Goal: Transaction & Acquisition: Purchase product/service

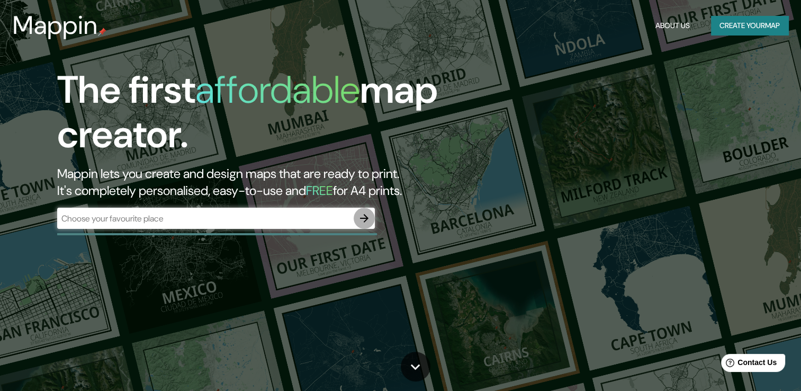
click at [366, 215] on icon "button" at bounding box center [364, 218] width 13 height 13
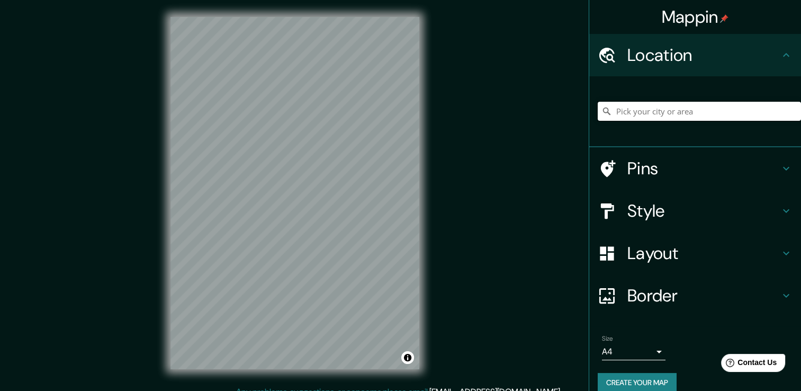
click at [620, 113] on input "Pick your city or area" at bounding box center [699, 111] width 203 height 19
click at [605, 50] on icon at bounding box center [607, 54] width 16 height 15
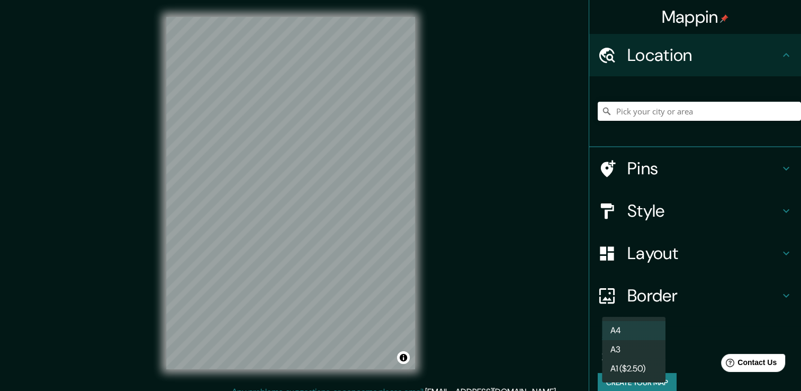
click at [647, 349] on body "Mappin Location Pins Style Layout Border Choose a border. Hint : you can make l…" at bounding box center [400, 195] width 801 height 391
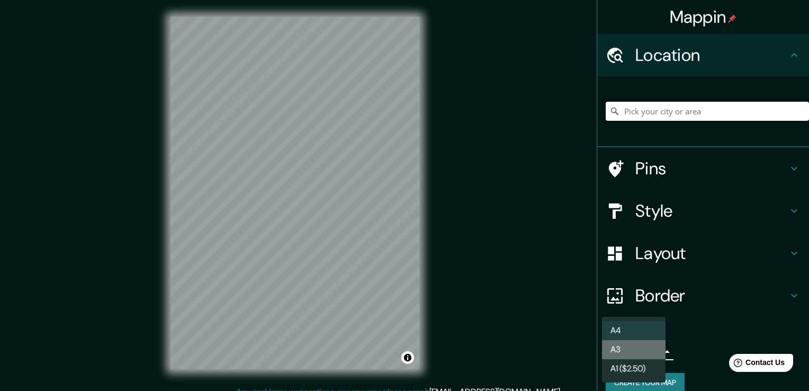
click at [625, 349] on li "A3" at bounding box center [634, 349] width 64 height 19
type input "a4"
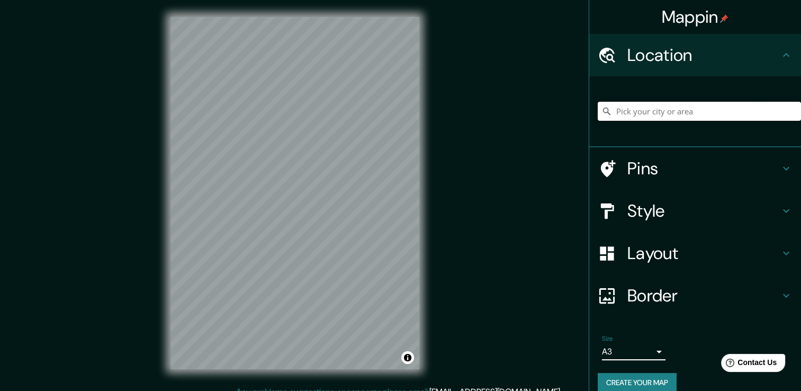
click at [674, 114] on input "Pick your city or area" at bounding box center [699, 111] width 203 height 19
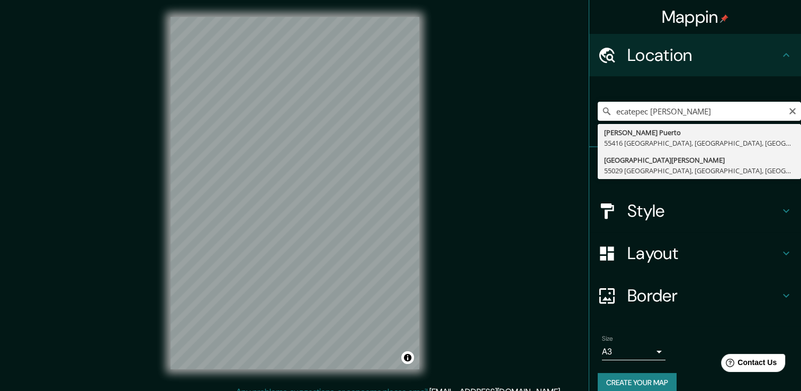
type input "[GEOGRAPHIC_DATA][PERSON_NAME] [GEOGRAPHIC_DATA], [GEOGRAPHIC_DATA], [GEOGRAPHI…"
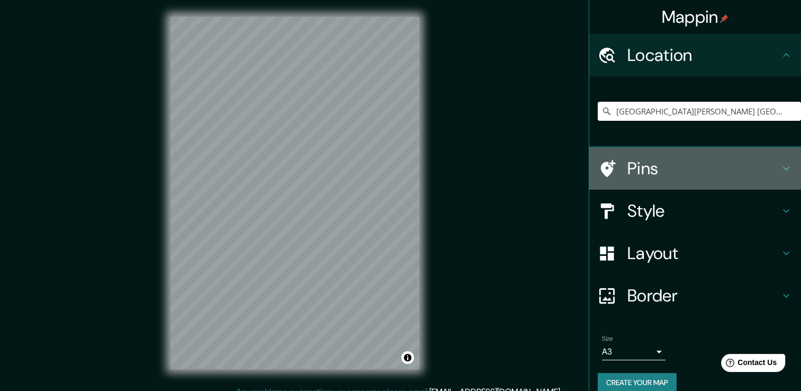
click at [627, 170] on h4 "Pins" at bounding box center [703, 168] width 152 height 21
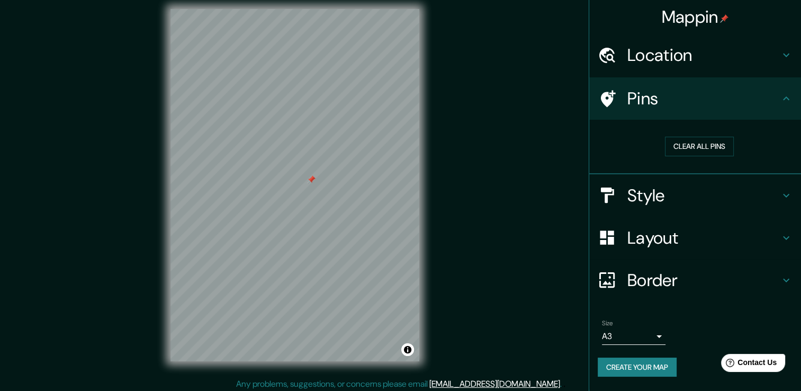
scroll to position [12, 0]
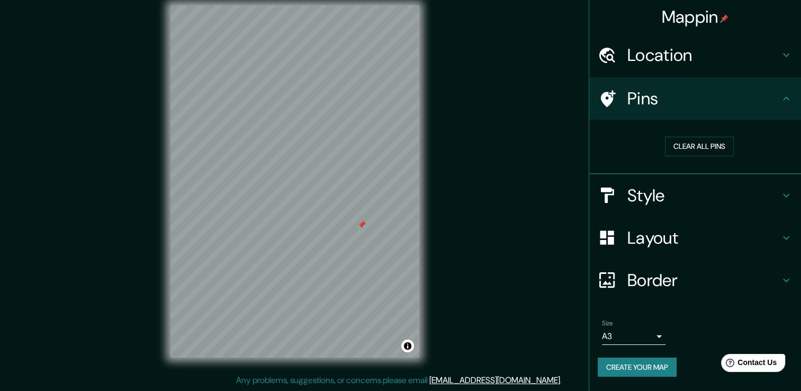
click at [706, 198] on h4 "Style" at bounding box center [703, 195] width 152 height 21
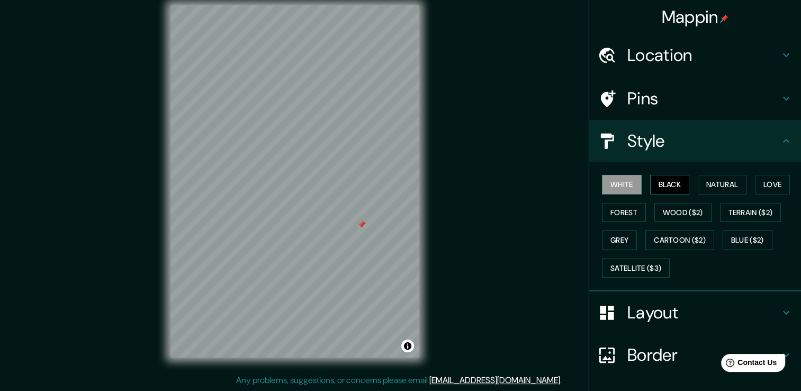
click at [665, 185] on button "Black" at bounding box center [670, 185] width 40 height 20
click at [408, 347] on button "Toggle attribution" at bounding box center [407, 345] width 13 height 13
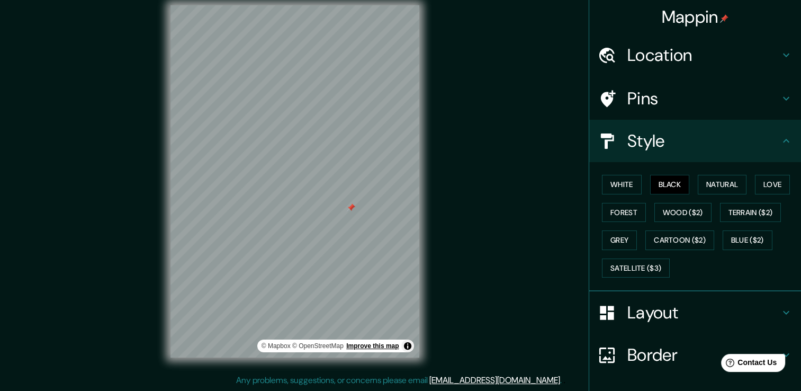
click at [381, 345] on link "Improve this map" at bounding box center [372, 345] width 52 height 7
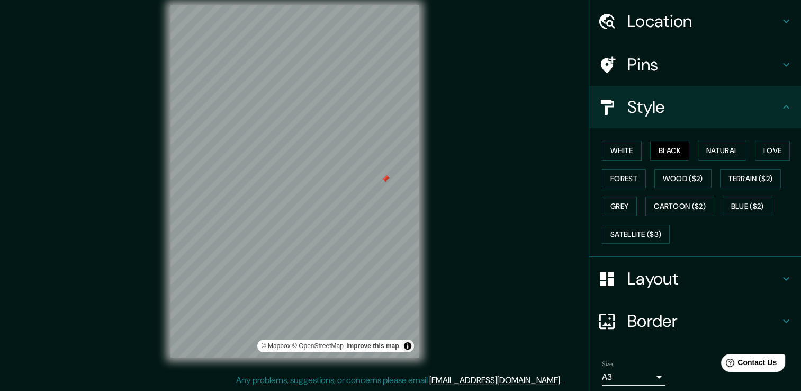
scroll to position [71, 0]
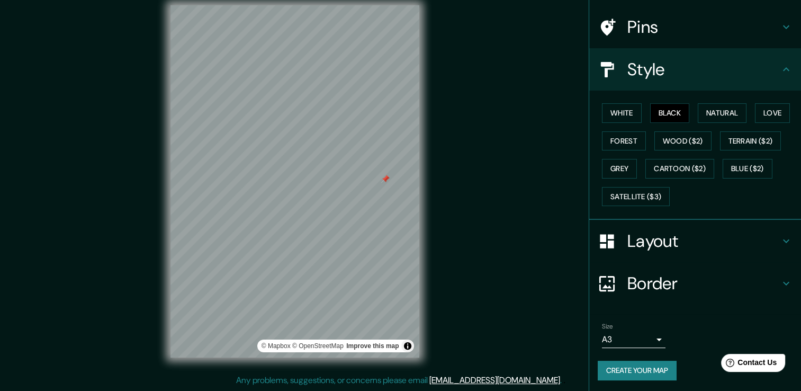
click at [660, 247] on h4 "Layout" at bounding box center [703, 240] width 152 height 21
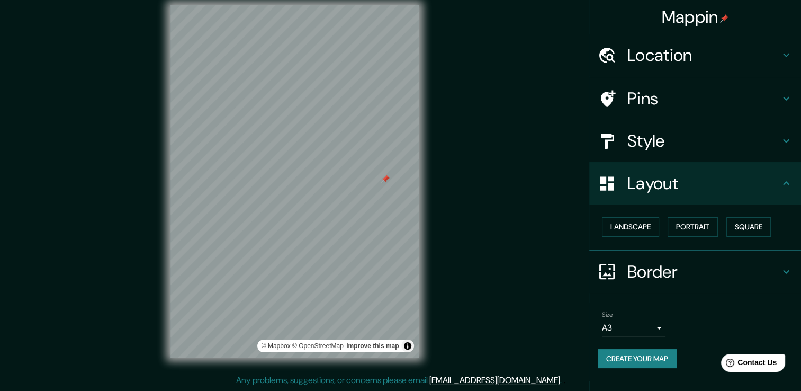
scroll to position [0, 0]
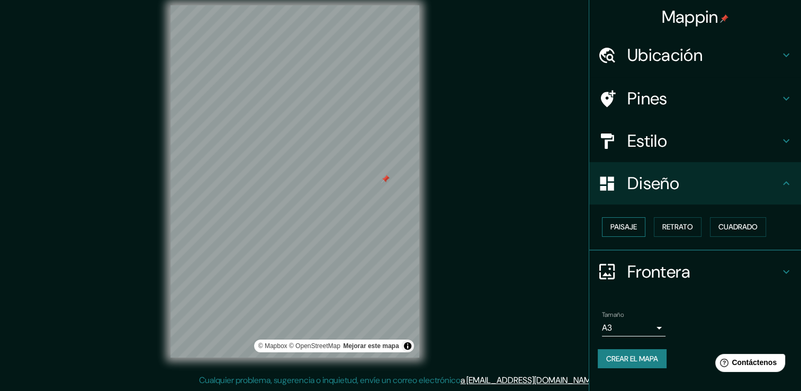
click at [633, 225] on font "Paisaje" at bounding box center [623, 226] width 26 height 13
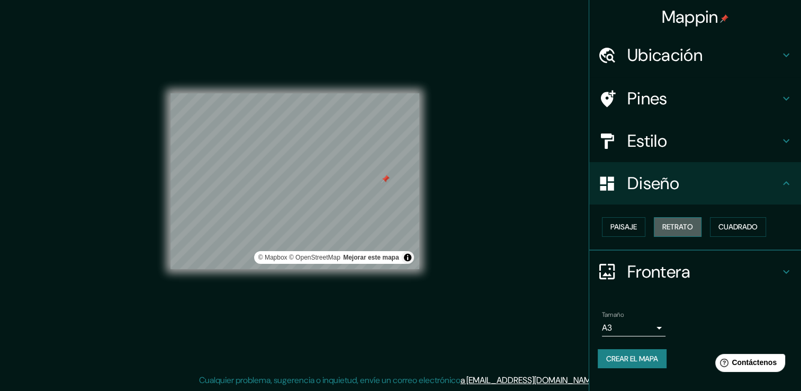
click at [689, 227] on font "Retrato" at bounding box center [677, 226] width 31 height 13
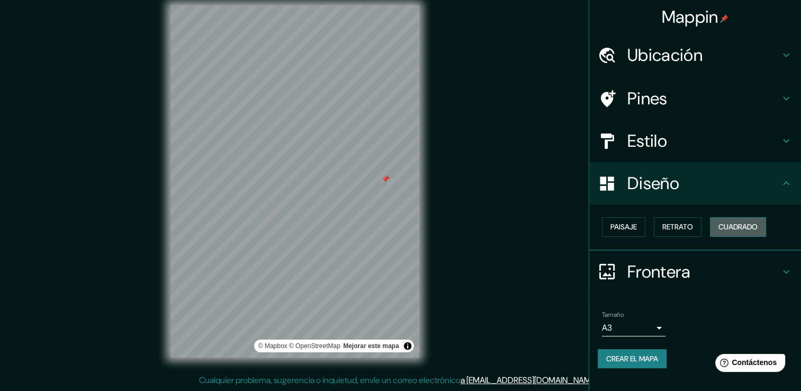
click at [753, 233] on button "Cuadrado" at bounding box center [738, 227] width 56 height 20
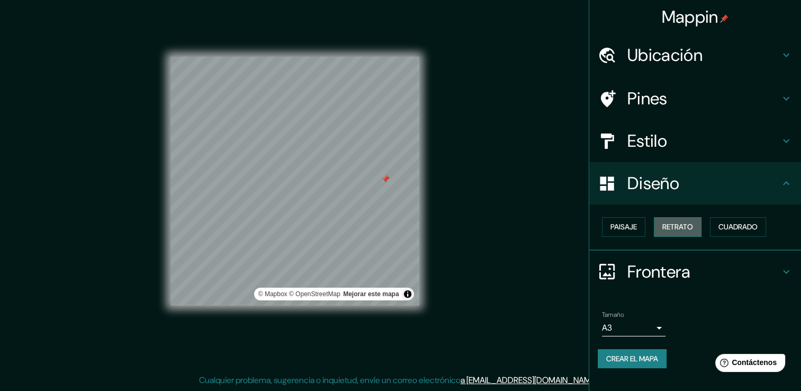
click at [679, 229] on font "Retrato" at bounding box center [677, 226] width 31 height 13
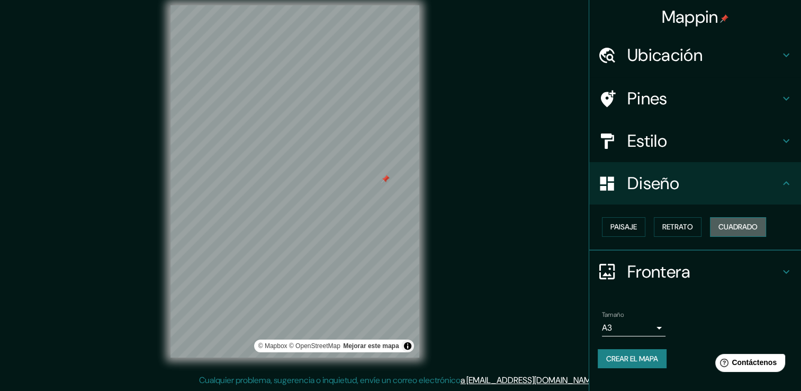
click at [735, 222] on font "Cuadrado" at bounding box center [737, 226] width 39 height 13
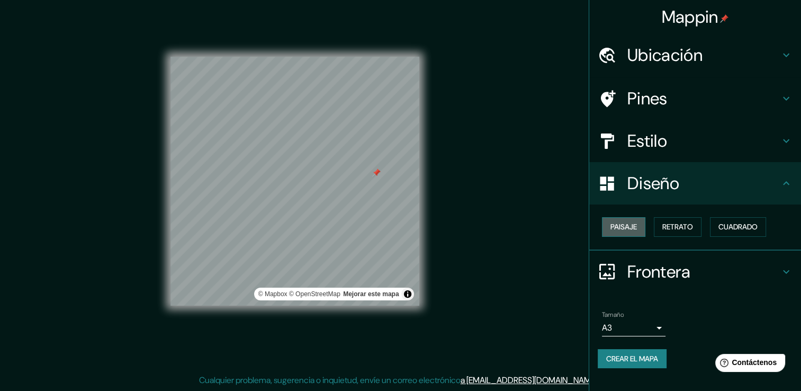
click at [622, 228] on font "Paisaje" at bounding box center [623, 226] width 26 height 13
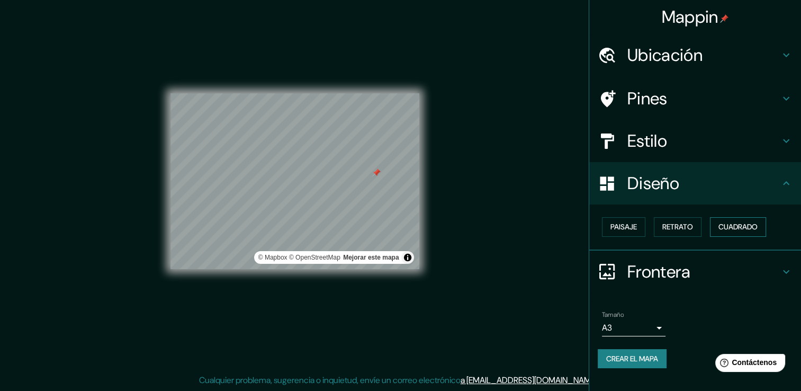
click at [732, 227] on font "Cuadrado" at bounding box center [737, 226] width 39 height 13
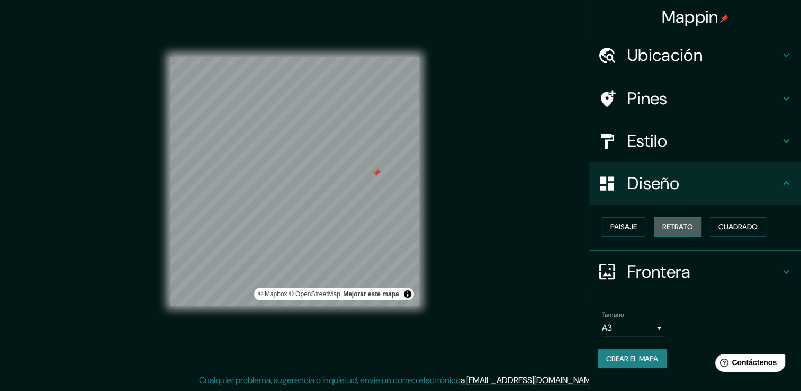
click at [687, 230] on font "Retrato" at bounding box center [677, 226] width 31 height 13
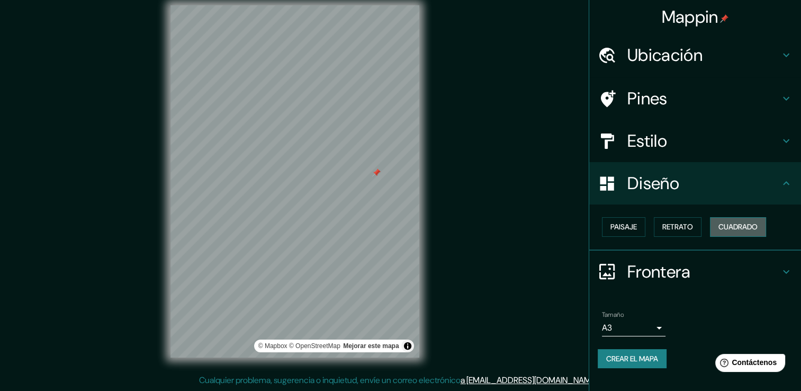
click at [739, 226] on font "Cuadrado" at bounding box center [737, 226] width 39 height 13
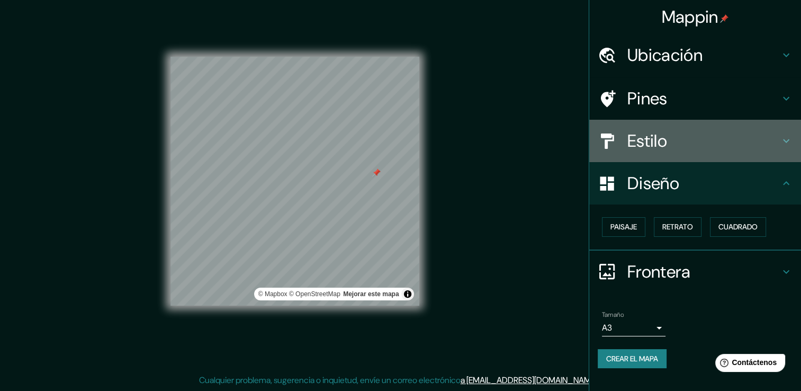
click at [656, 137] on h4 "Estilo" at bounding box center [703, 140] width 152 height 21
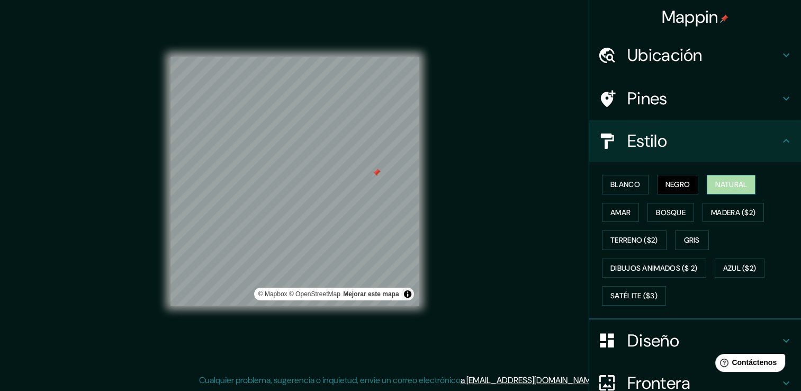
click at [707, 182] on button "Natural" at bounding box center [731, 185] width 49 height 20
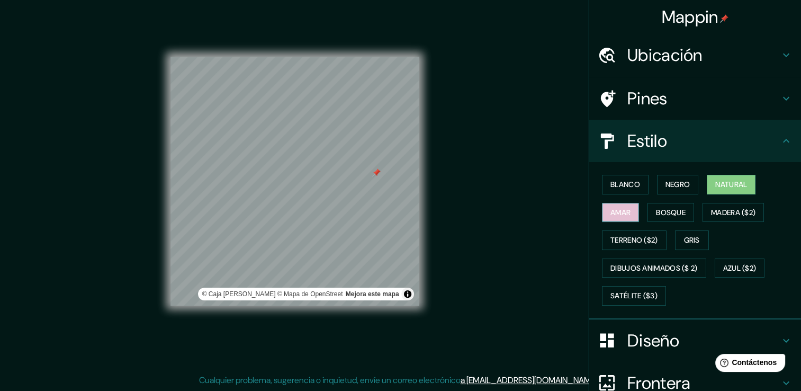
click at [616, 209] on font "Amar" at bounding box center [620, 212] width 20 height 13
click at [656, 206] on font "Bosque" at bounding box center [671, 212] width 30 height 13
click at [716, 190] on font "Natural" at bounding box center [731, 184] width 32 height 13
click at [681, 188] on font "Negro" at bounding box center [677, 184] width 25 height 13
click at [715, 187] on font "Natural" at bounding box center [731, 184] width 32 height 13
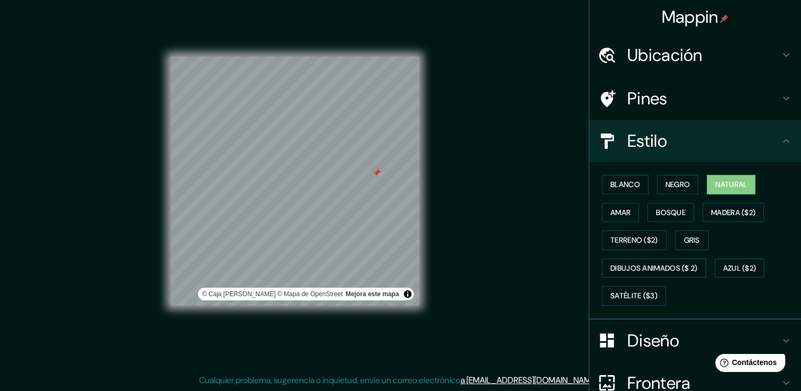
scroll to position [99, 0]
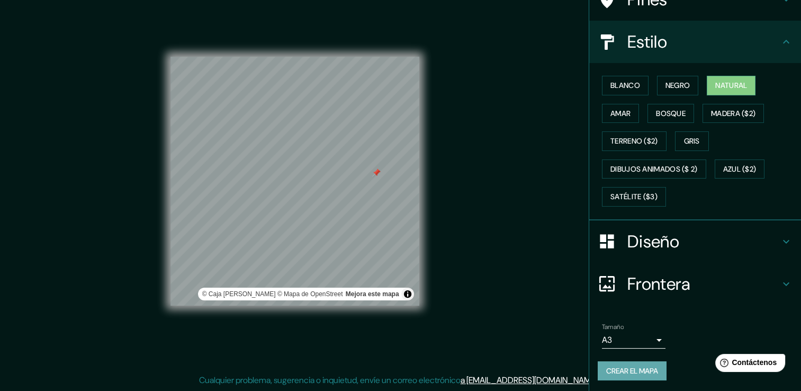
click at [626, 364] on font "Crear el mapa" at bounding box center [632, 370] width 52 height 13
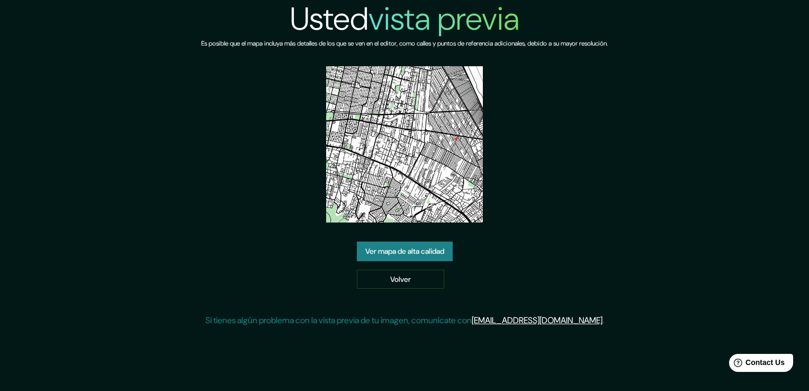
click at [394, 252] on link "Ver mapa de alta calidad" at bounding box center [405, 251] width 96 height 20
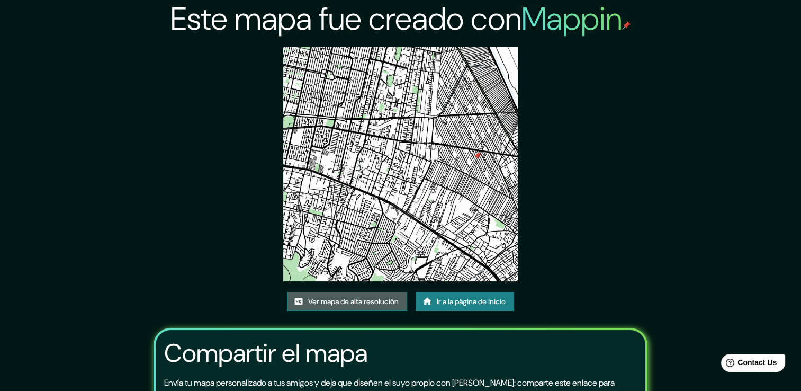
click at [359, 297] on font "Ver mapa de alta resolución" at bounding box center [353, 301] width 91 height 13
